Goal: Information Seeking & Learning: Find specific fact

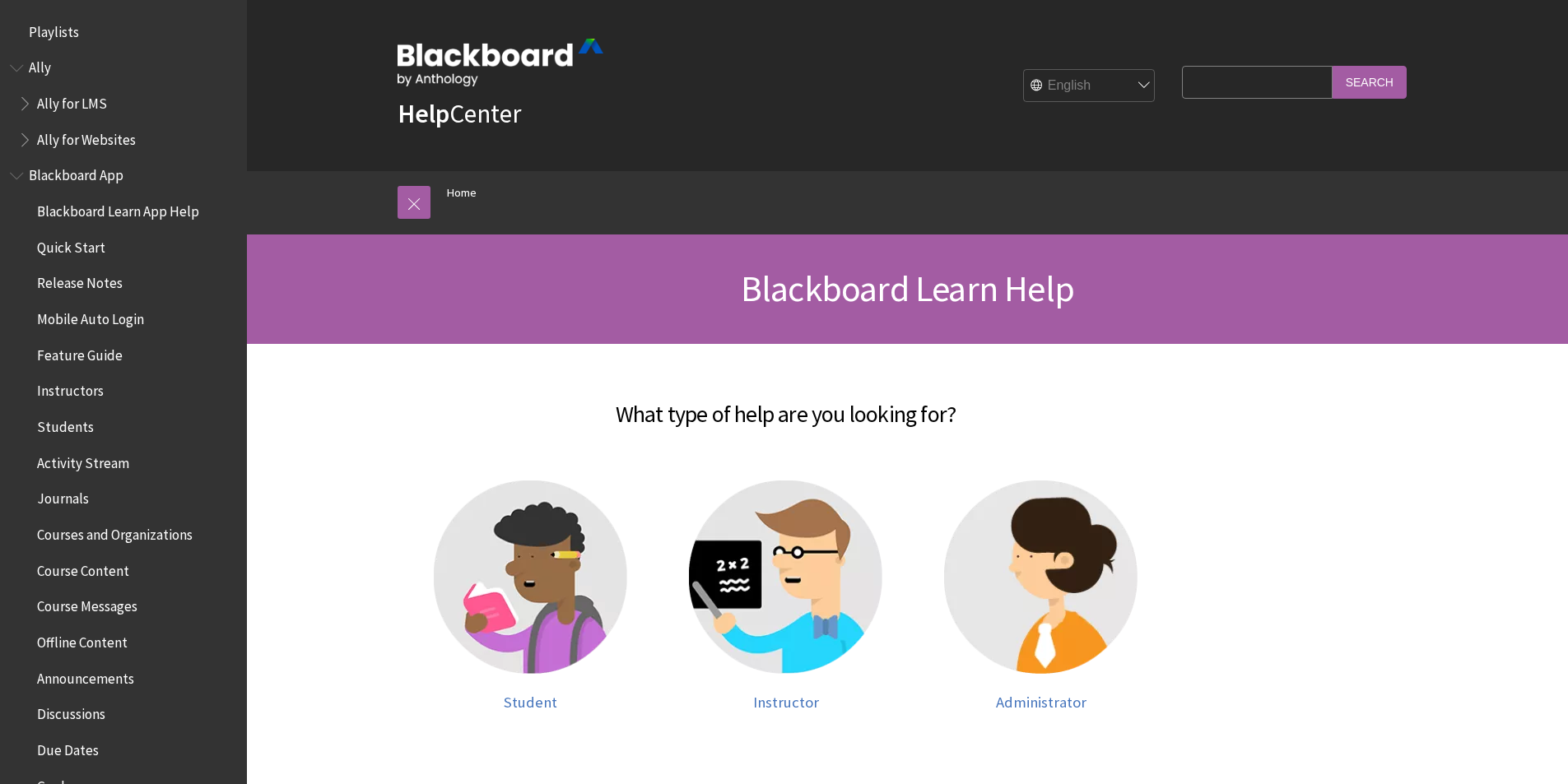
scroll to position [1395, 0]
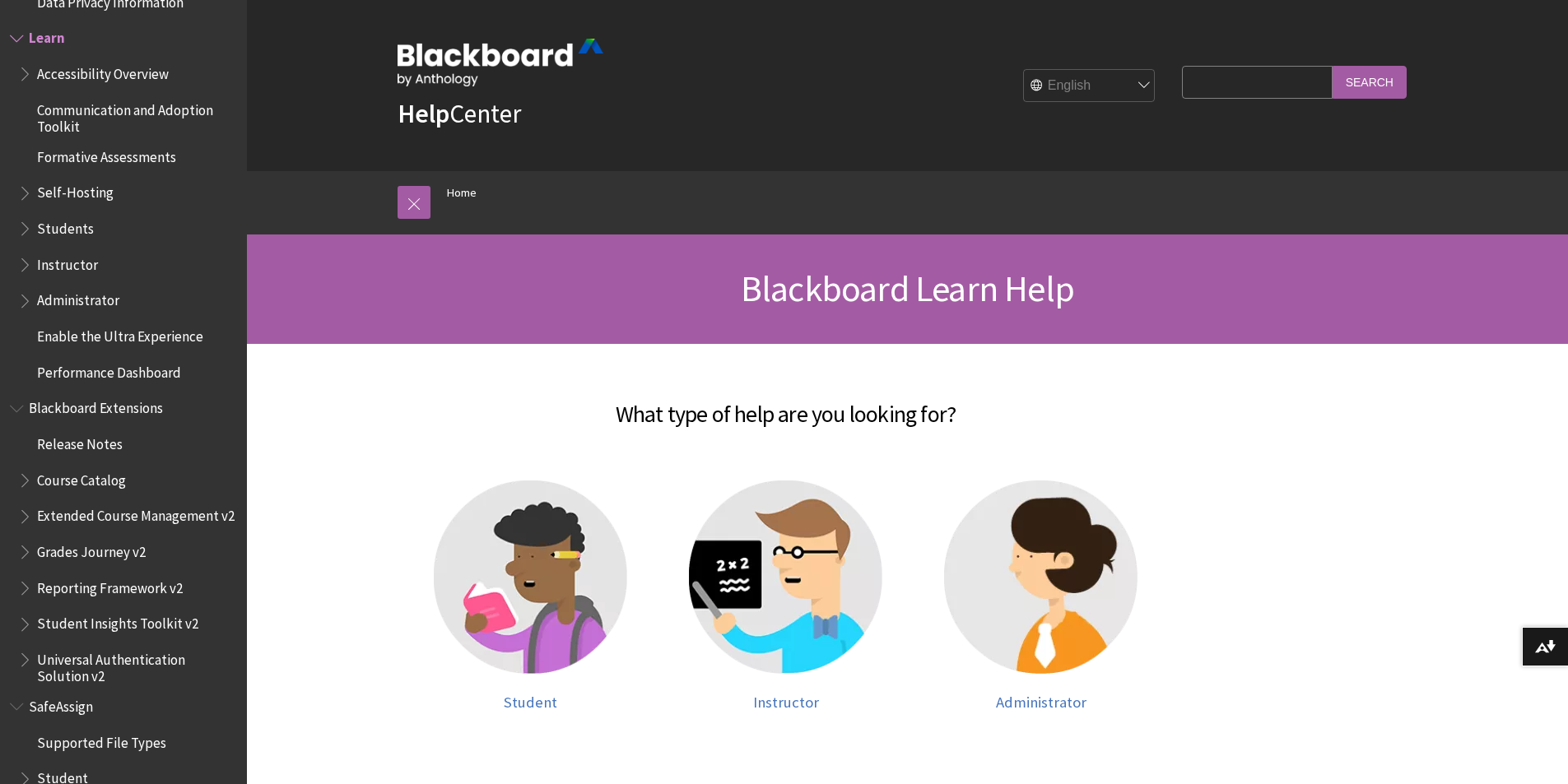
click at [1233, 81] on input "Search Query" at bounding box center [1256, 82] width 150 height 32
type input "ai tests"
click at [1359, 83] on input "Search" at bounding box center [1369, 82] width 74 height 32
click at [1381, 82] on input "Search" at bounding box center [1369, 82] width 74 height 32
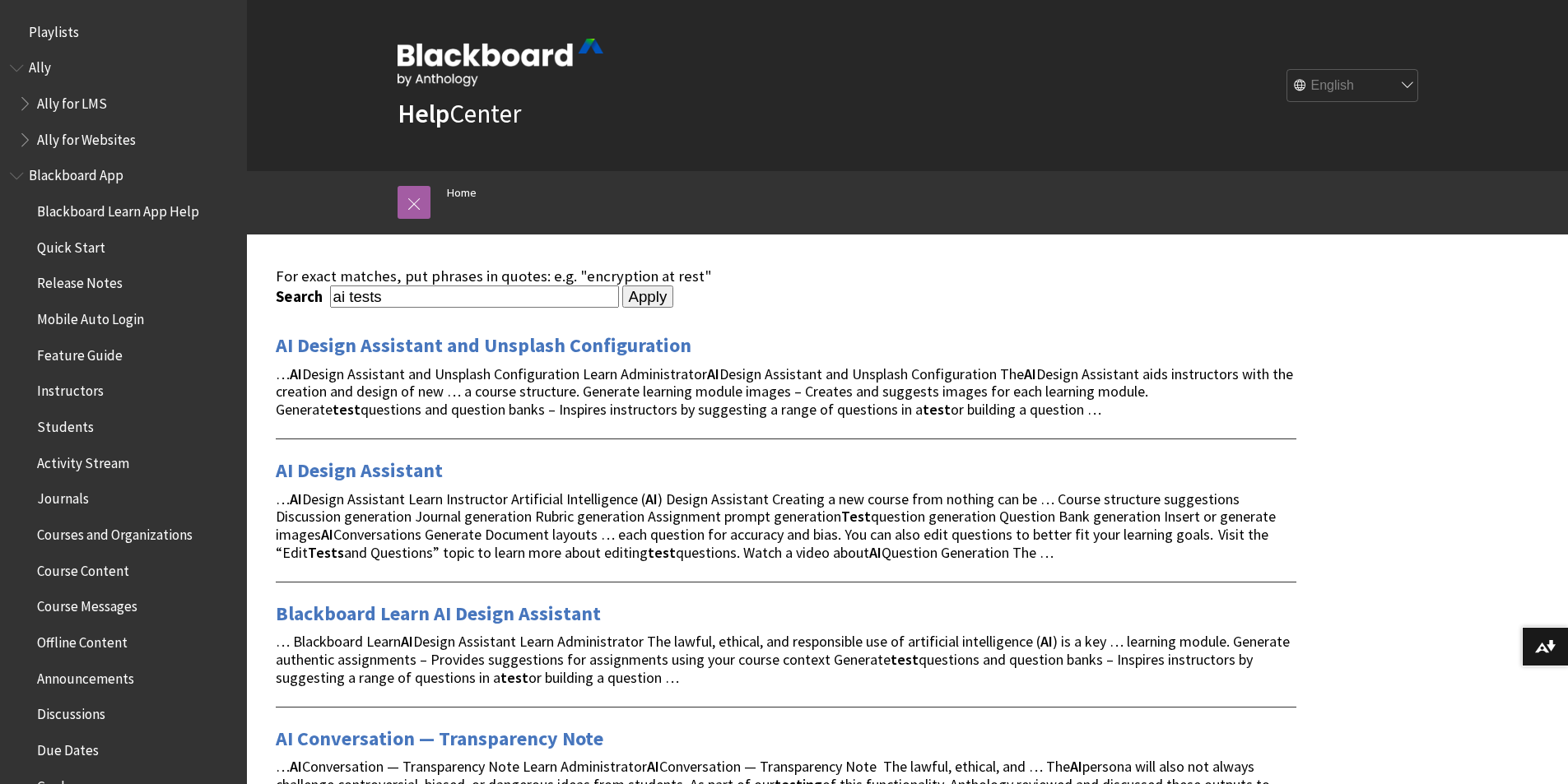
click at [446, 300] on input "ai tests" at bounding box center [474, 297] width 289 height 23
type input "ai tests blank"
click at [622, 286] on input "Apply" at bounding box center [647, 297] width 52 height 23
click at [629, 296] on input "Apply" at bounding box center [647, 297] width 52 height 23
drag, startPoint x: 1567, startPoint y: 137, endPoint x: 1578, endPoint y: 231, distance: 94.6
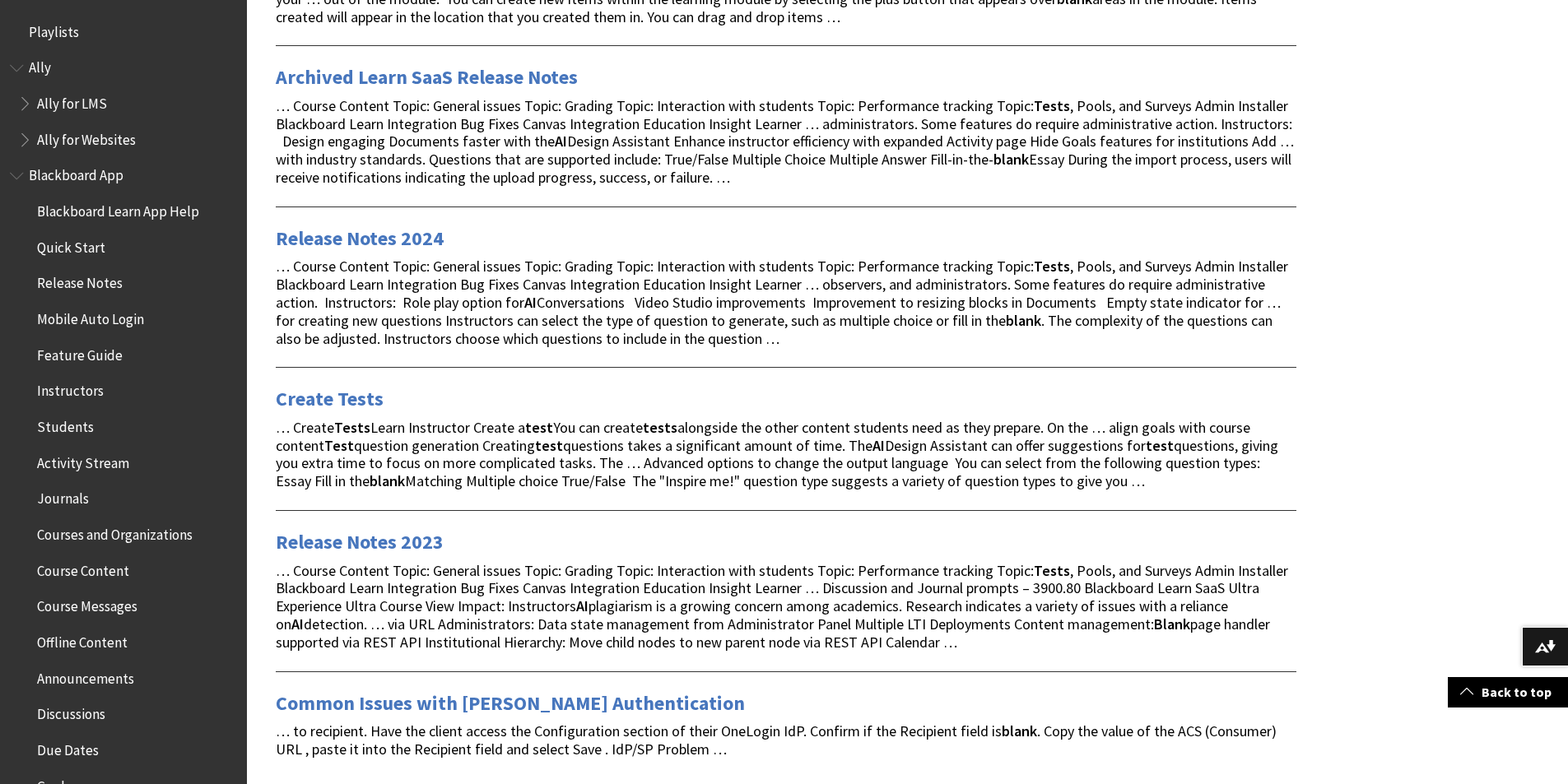
scroll to position [1211, 0]
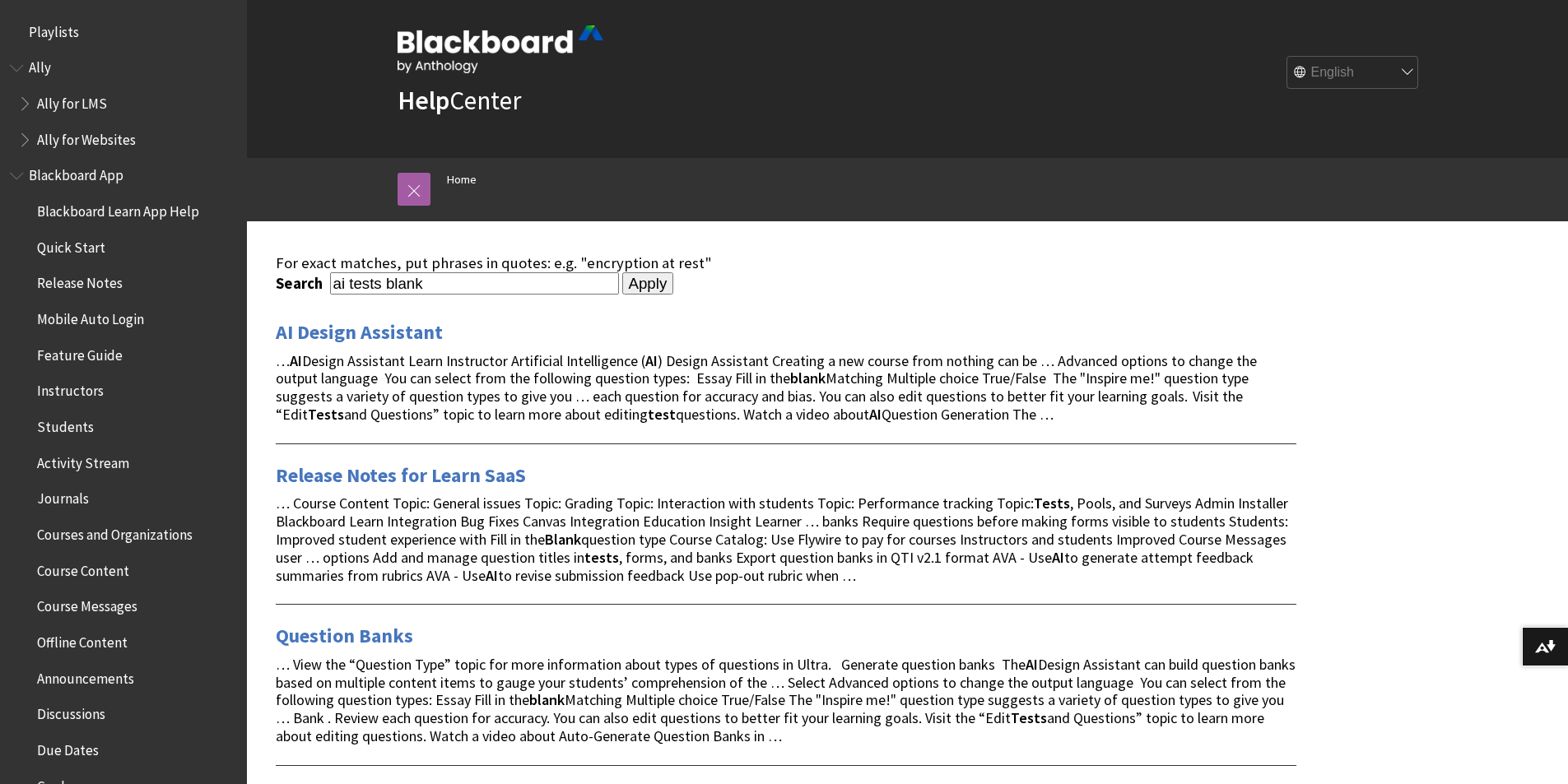
scroll to position [0, 0]
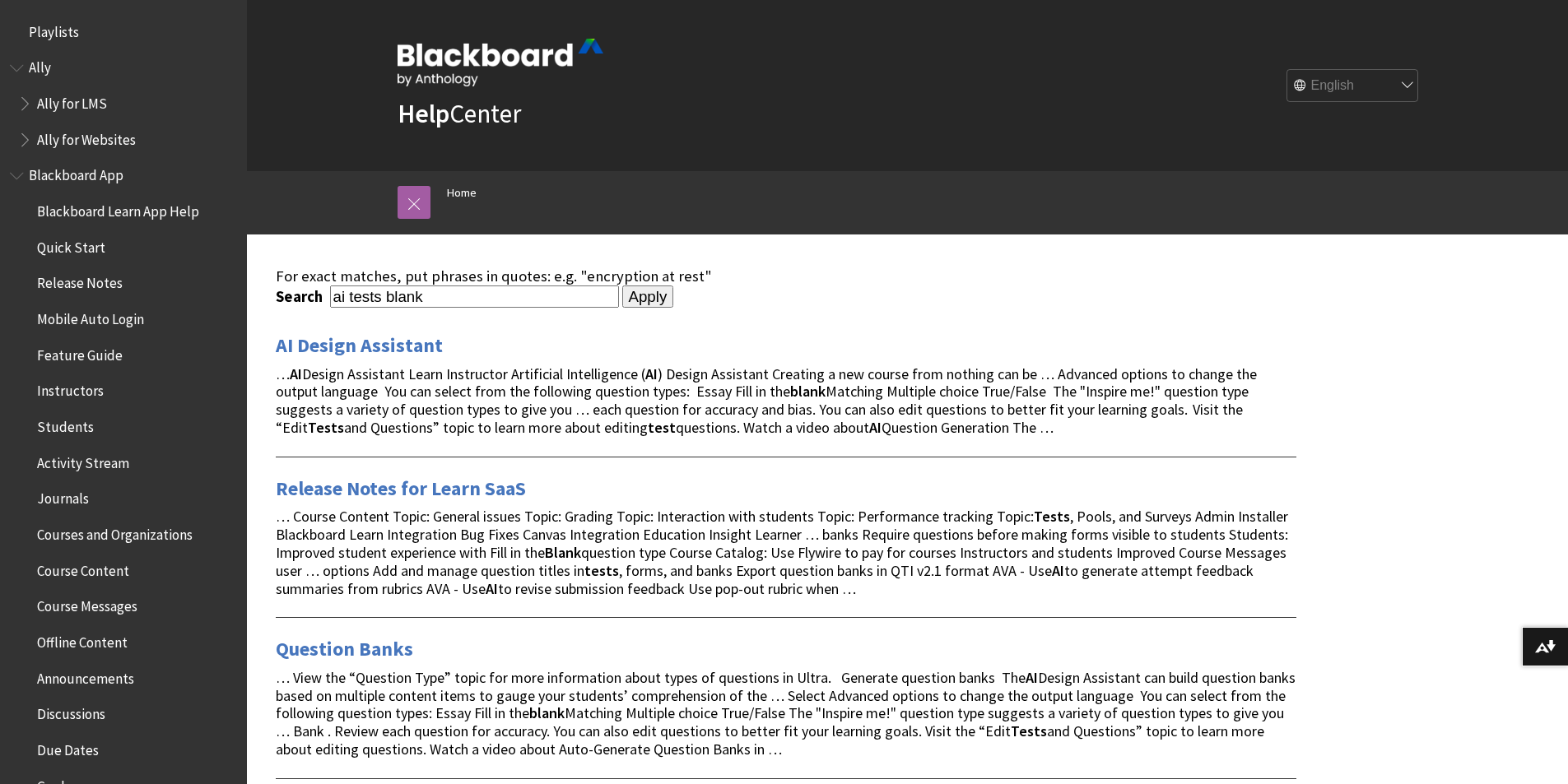
click at [430, 296] on input "ai tests blank" at bounding box center [474, 297] width 289 height 23
drag, startPoint x: 432, startPoint y: 296, endPoint x: 269, endPoint y: 304, distance: 163.2
